Goal: Obtain resource: Download file/media

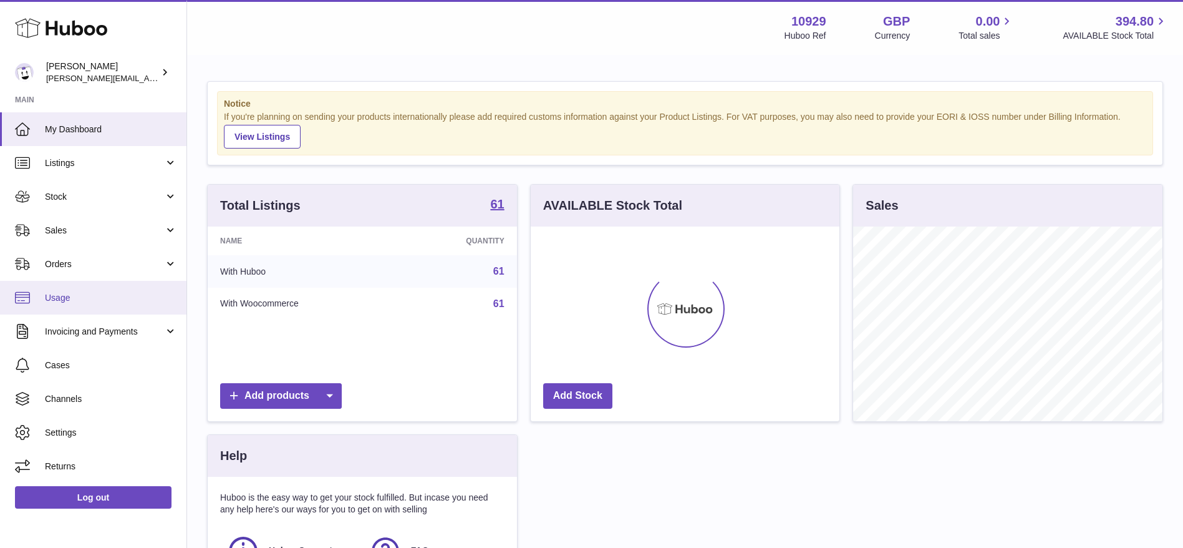
scroll to position [195, 309]
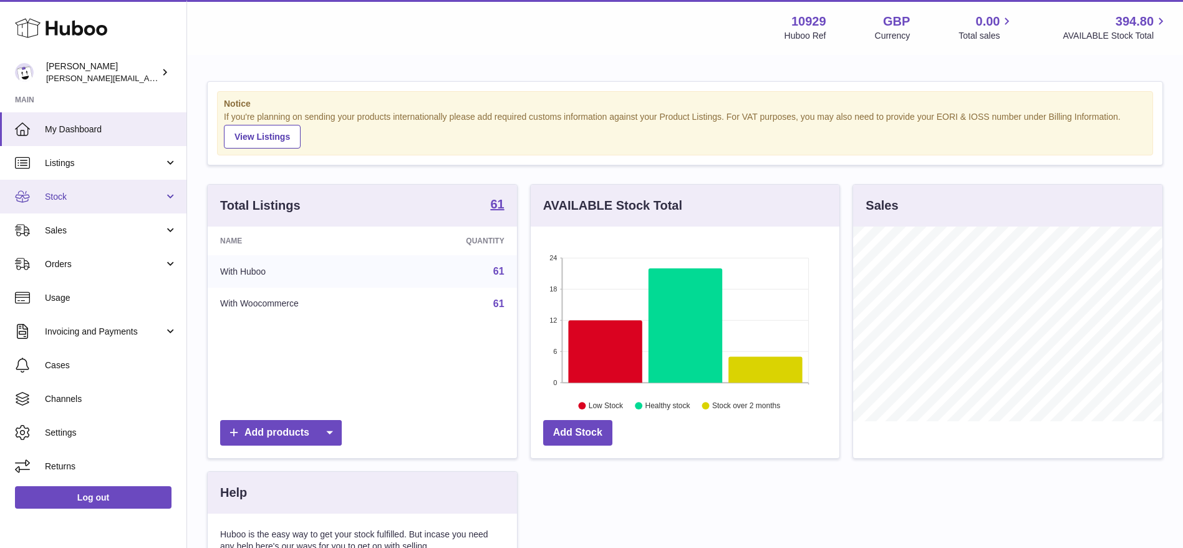
click at [57, 210] on link "Stock" at bounding box center [93, 197] width 187 height 34
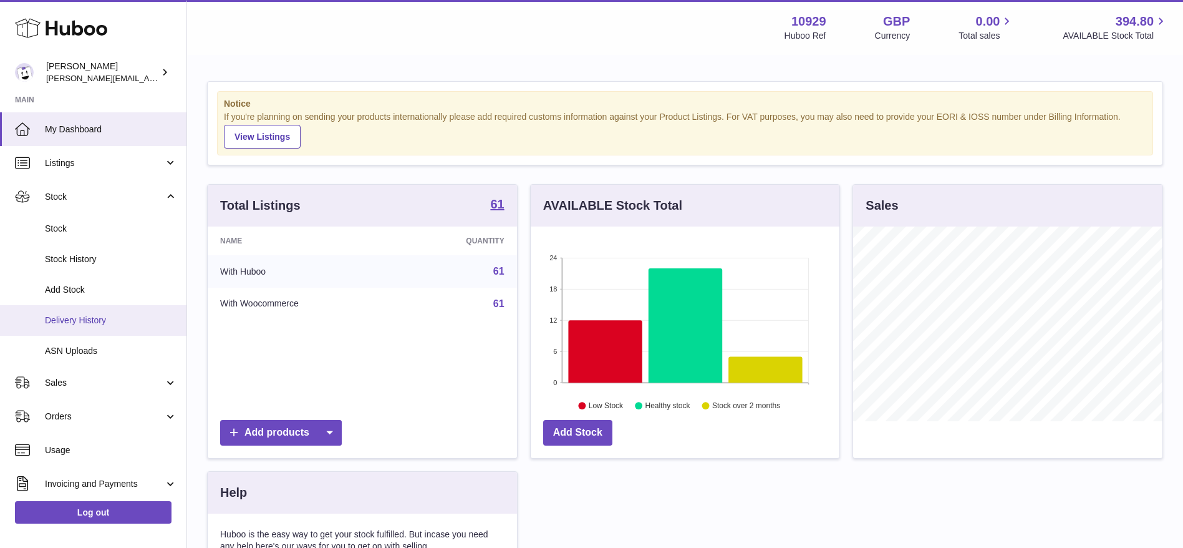
click at [77, 318] on span "Delivery History" at bounding box center [111, 320] width 132 height 12
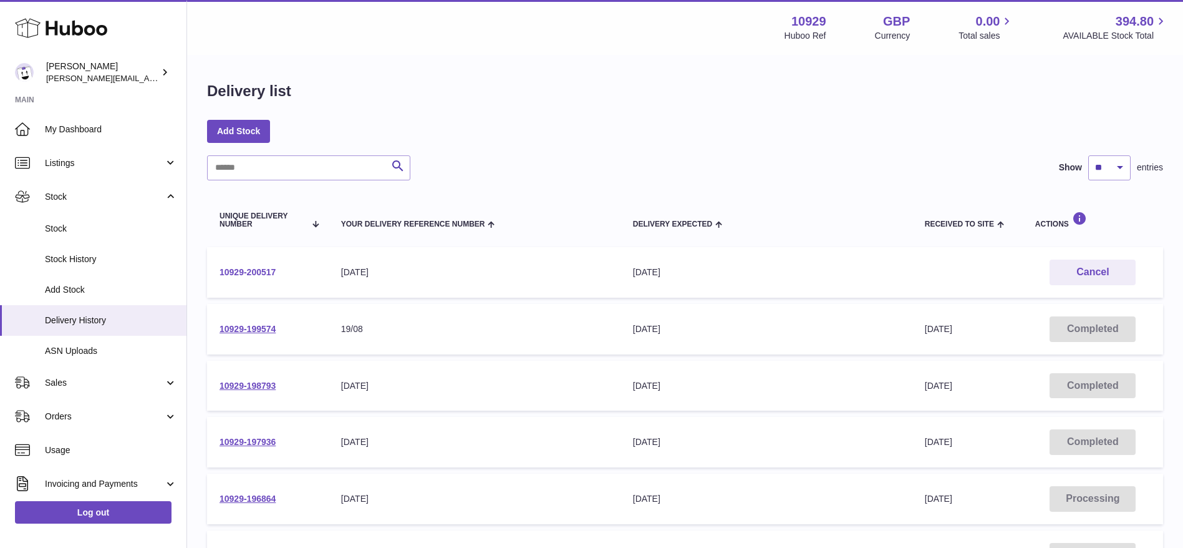
click at [263, 274] on link "10929-200517" at bounding box center [248, 272] width 56 height 10
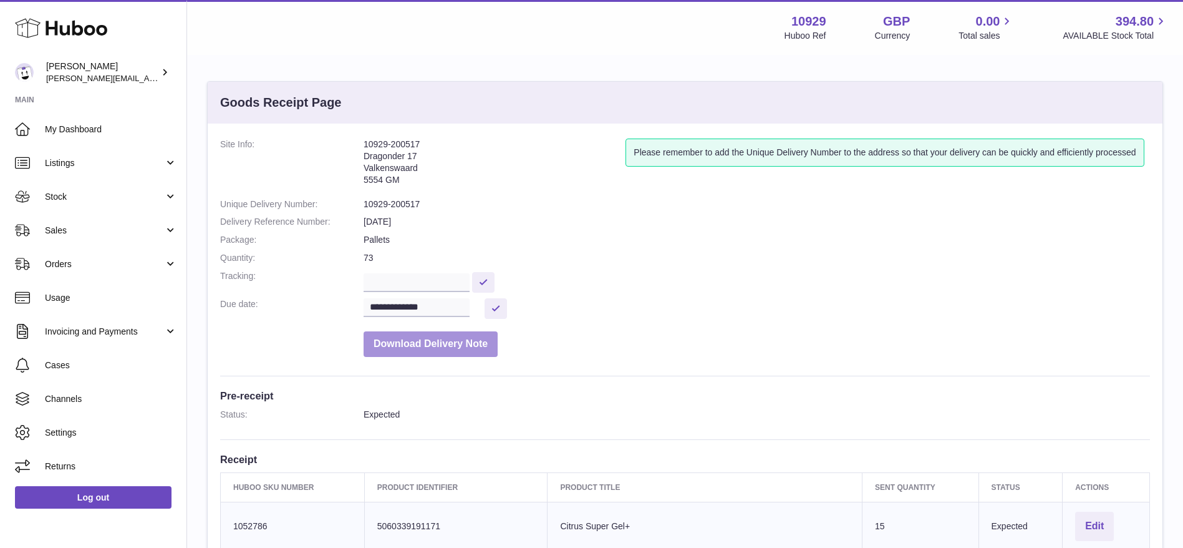
click at [397, 334] on button "Download Delivery Note" at bounding box center [431, 344] width 134 height 26
